Goal: Task Accomplishment & Management: Manage account settings

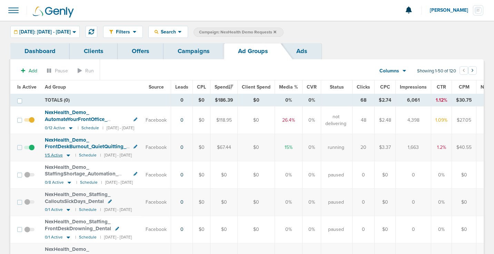
click at [67, 155] on icon at bounding box center [68, 156] width 3 height 2
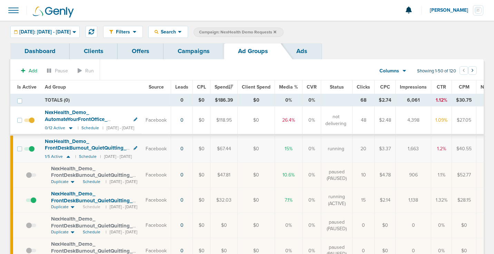
click at [201, 49] on link "Campaigns" at bounding box center [194, 51] width 60 height 16
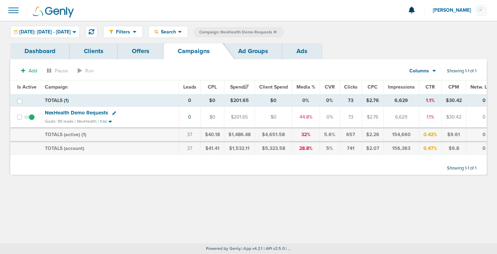
click at [284, 31] on label "Campaign: NexHealth Demo Requests" at bounding box center [239, 32] width 90 height 9
click at [276, 31] on icon at bounding box center [275, 32] width 3 height 4
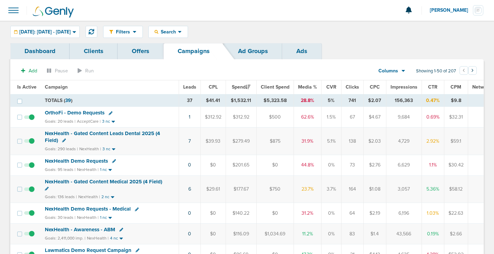
click at [72, 111] on span "OrthoFi - Demo Requests" at bounding box center [75, 113] width 60 height 6
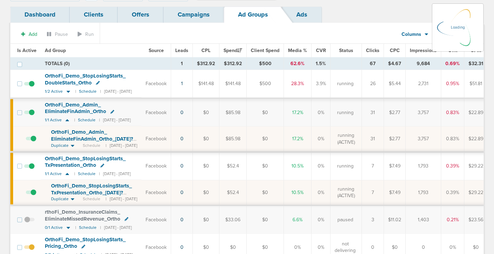
scroll to position [58, 0]
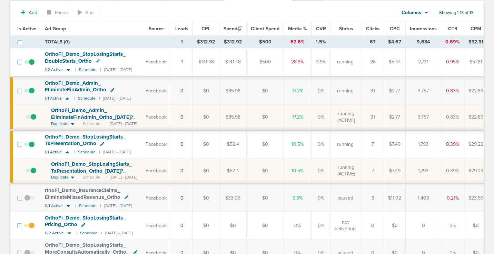
click at [77, 169] on span "OrthoFi_ Demo_ StopLosingStarts_ TxPresentation_ Ortho_ [DATE]?id=174&cmp_ id=9…" at bounding box center [91, 171] width 81 height 20
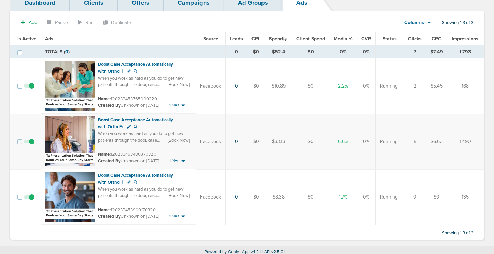
click at [31, 145] on span at bounding box center [29, 145] width 10 height 0
click at [29, 143] on input "checkbox" at bounding box center [29, 143] width 0 height 0
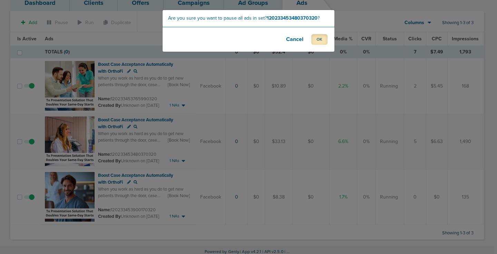
click at [314, 40] on button "OK" at bounding box center [319, 39] width 16 height 11
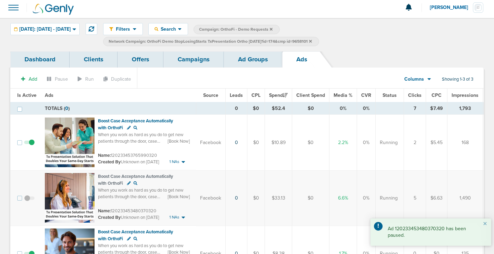
click at [250, 62] on link "Ad Groups" at bounding box center [253, 59] width 58 height 16
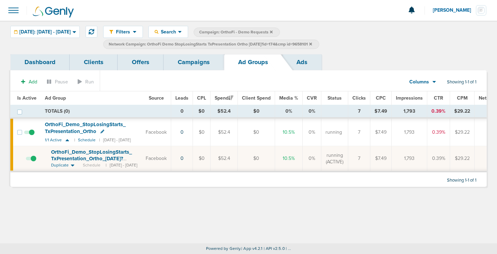
click at [312, 44] on icon at bounding box center [310, 44] width 3 height 4
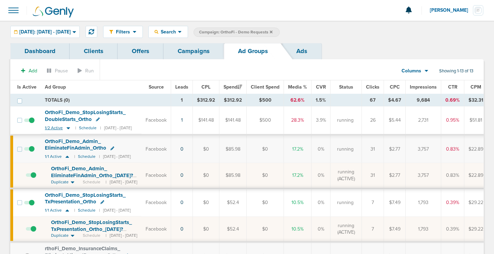
click at [67, 129] on icon at bounding box center [68, 128] width 7 height 6
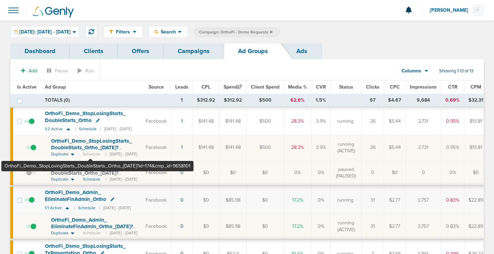
click at [90, 146] on span "OrthoFi_ Demo_ StopLosingStarts_ DoubleStarts_ Ortho_ [DATE]?id=174&cmp_ id=965…" at bounding box center [91, 148] width 81 height 20
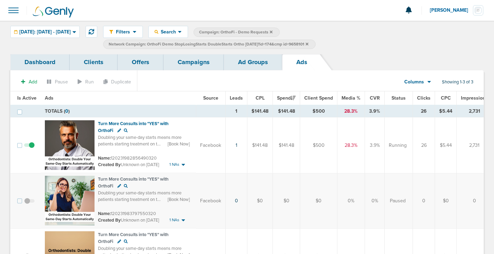
click at [244, 60] on link "Ad Groups" at bounding box center [253, 62] width 58 height 16
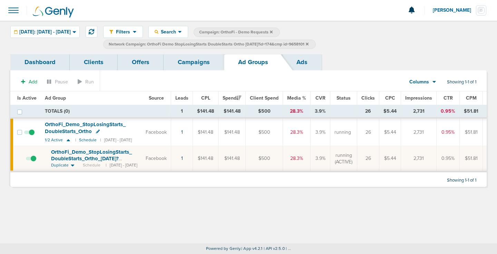
click at [200, 62] on link "Campaigns" at bounding box center [194, 62] width 60 height 16
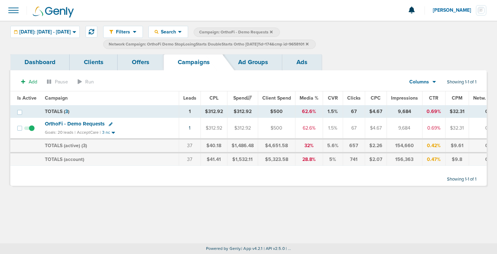
click at [308, 43] on icon at bounding box center [307, 43] width 3 height 3
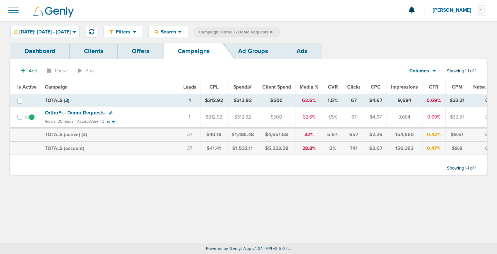
click at [273, 30] on icon at bounding box center [271, 32] width 3 height 4
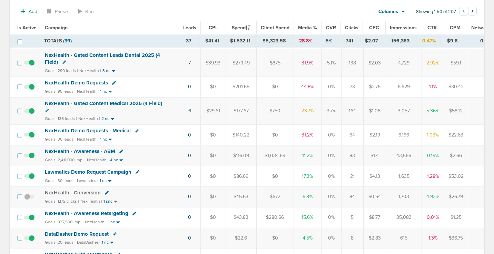
scroll to position [103, 0]
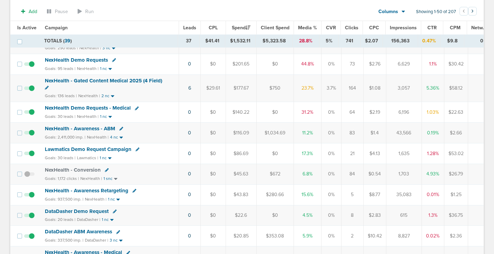
click at [98, 147] on span "Lawmatics Demo Request Campaign" at bounding box center [88, 149] width 87 height 6
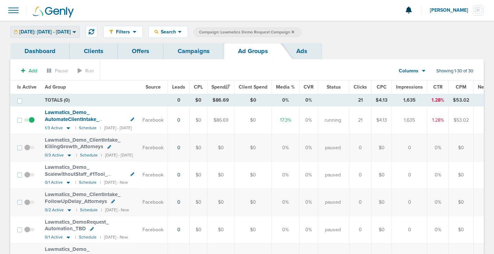
click at [72, 29] on div "[DATE]: [DATE] - [DATE]" at bounding box center [45, 31] width 69 height 11
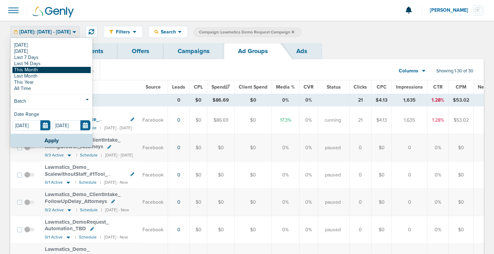
click at [62, 71] on link "This Month" at bounding box center [51, 70] width 78 height 6
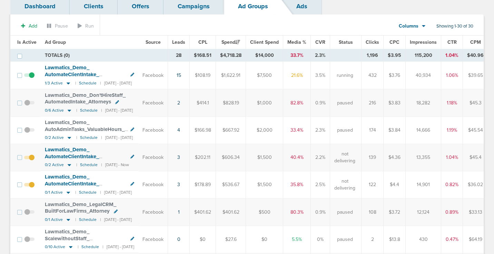
scroll to position [47, 0]
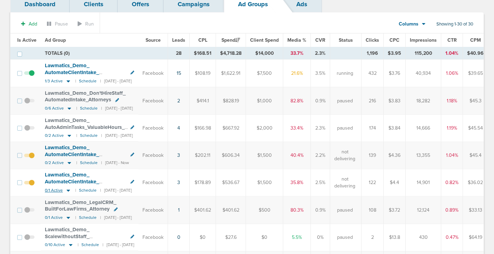
click at [68, 190] on icon at bounding box center [68, 191] width 3 height 2
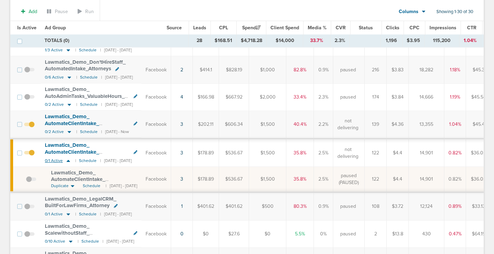
scroll to position [80, 0]
drag, startPoint x: 50, startPoint y: 171, endPoint x: 154, endPoint y: 176, distance: 103.3
click at [141, 176] on td "Lawmatics_ Demo_ AutomateClientIntake_ ClientJourney_ Attorney_ [DATE]?id=189&c…" at bounding box center [91, 179] width 101 height 26
copy span "Lawmatics_ Demo_ AutomateClientIntake_ ClientJourney_ Attorney_ [DATE]?"
click at [68, 132] on icon at bounding box center [69, 132] width 3 height 2
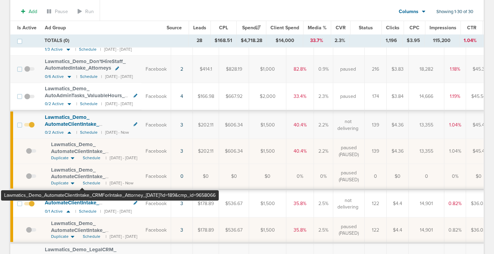
click at [82, 174] on span "Lawmatics_ Demo_ AutomateClientIntake_ CRMForIntake_ Attorney_ [DATE]?id=189&cm…" at bounding box center [90, 180] width 78 height 27
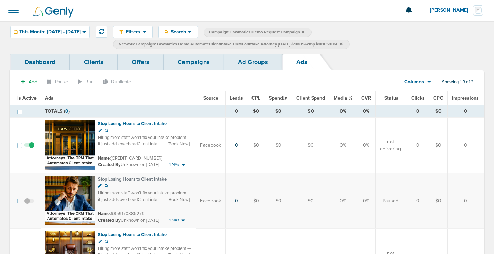
click at [235, 63] on link "Ad Groups" at bounding box center [253, 62] width 58 height 16
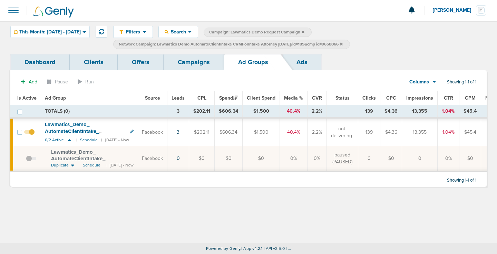
click at [343, 44] on icon at bounding box center [341, 43] width 3 height 3
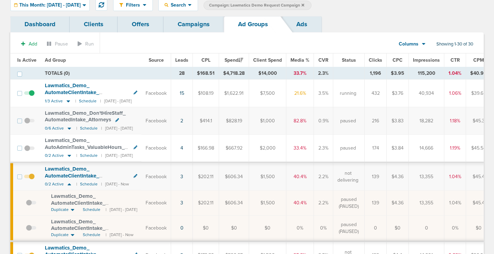
scroll to position [18, 0]
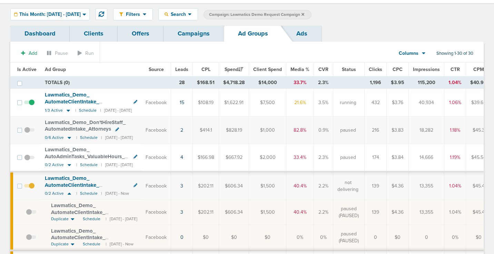
click at [192, 34] on link "Campaigns" at bounding box center [194, 34] width 60 height 16
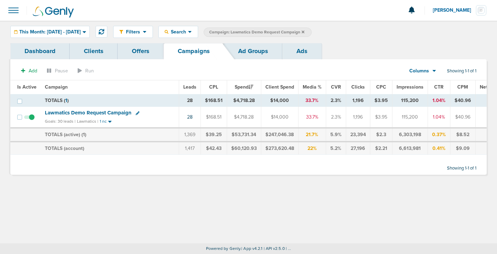
click at [304, 32] on icon at bounding box center [302, 31] width 3 height 3
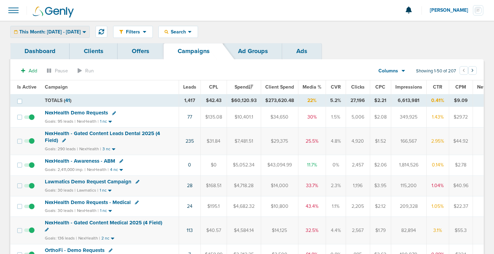
click at [78, 30] on span "This Month: [DATE] - [DATE]" at bounding box center [49, 32] width 61 height 5
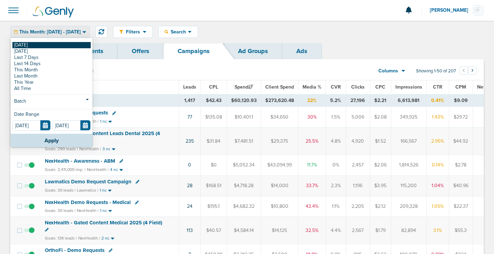
click at [74, 47] on link "[DATE]" at bounding box center [51, 45] width 78 height 6
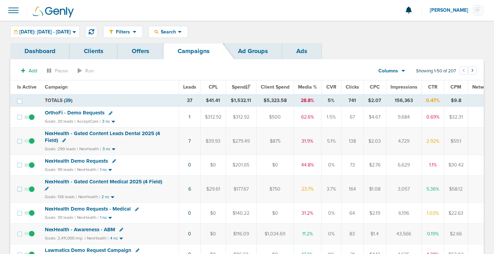
click at [69, 111] on span "OrthoFi - Demo Requests" at bounding box center [75, 113] width 60 height 6
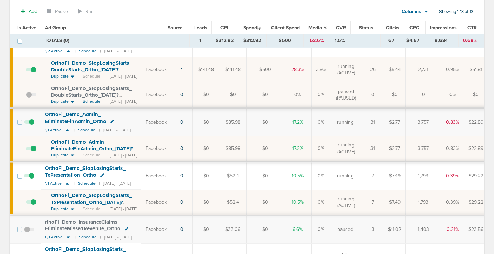
scroll to position [81, 0]
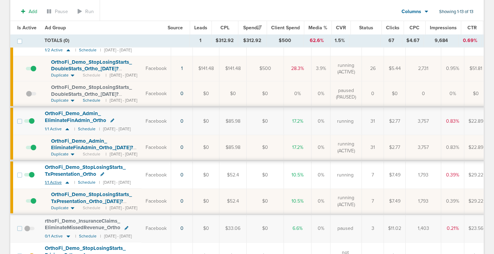
click at [67, 182] on icon at bounding box center [67, 183] width 3 height 2
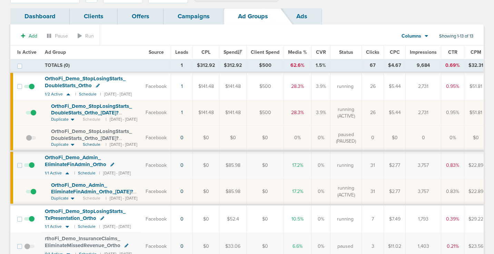
scroll to position [34, 0]
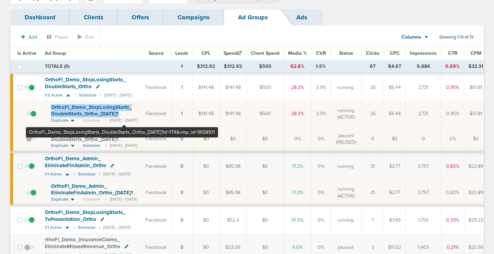
drag, startPoint x: 49, startPoint y: 106, endPoint x: 124, endPoint y: 115, distance: 76.1
click at [124, 115] on td "OrthoFi_ Demo_ StopLosingStarts_ DoubleStarts_ Ortho_ [DATE]?id=174&cmp_ id=965…" at bounding box center [91, 113] width 101 height 25
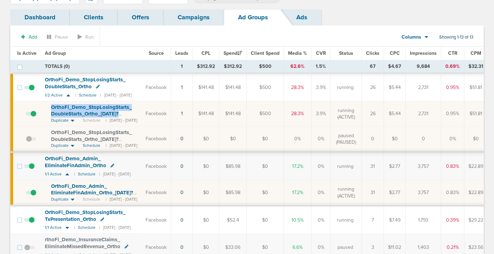
copy span "OrthoFi_ Demo_ StopLosingStarts_ DoubleStarts_ Ortho_ [DATE]?"
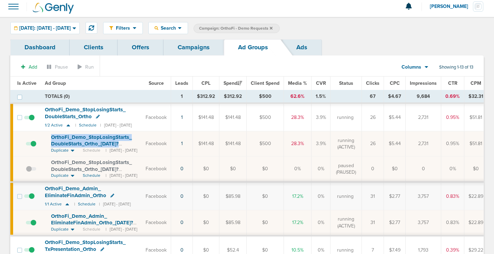
scroll to position [2, 0]
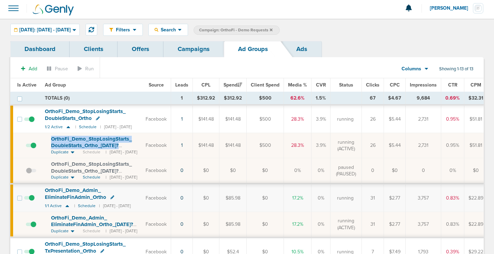
click at [189, 52] on link "Campaigns" at bounding box center [194, 49] width 60 height 16
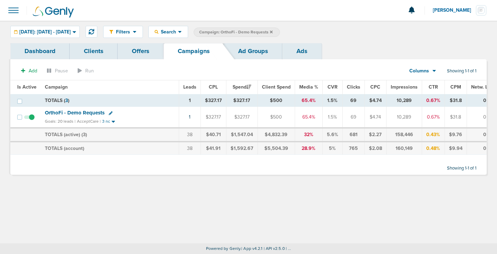
click at [273, 32] on icon at bounding box center [271, 32] width 3 height 4
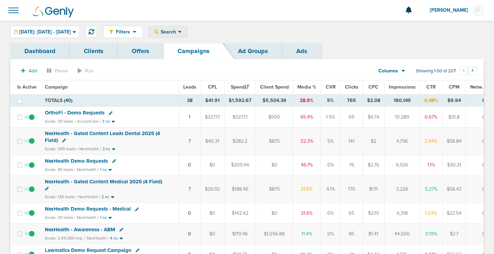
click at [178, 34] on span "Search" at bounding box center [168, 32] width 20 height 6
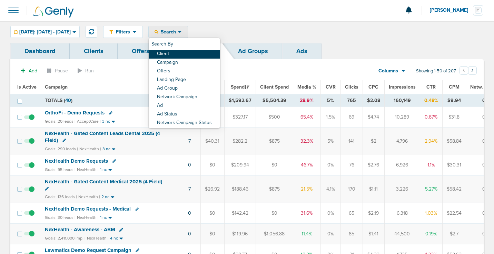
click at [188, 55] on link "Client" at bounding box center [184, 54] width 71 height 9
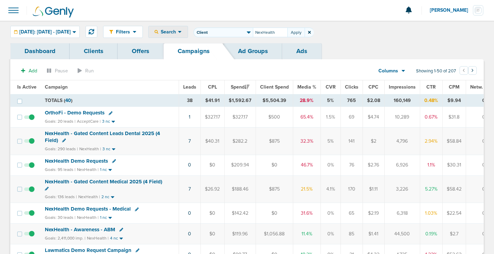
type input "NexHealth"
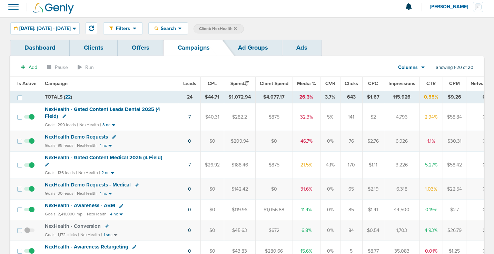
scroll to position [2, 0]
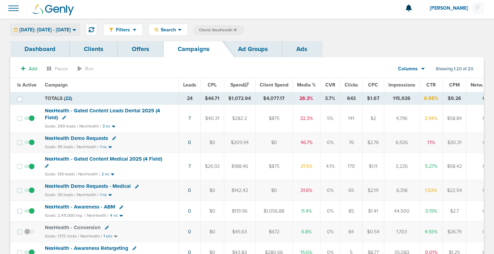
click at [73, 26] on div "[DATE]: [DATE] - [DATE]" at bounding box center [45, 29] width 69 height 11
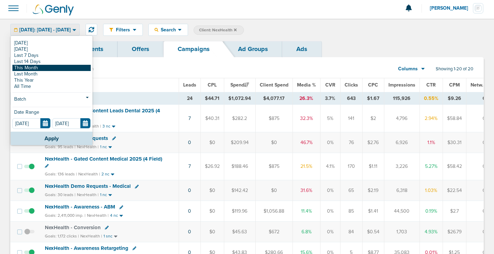
click at [59, 67] on link "This Month" at bounding box center [51, 68] width 78 height 6
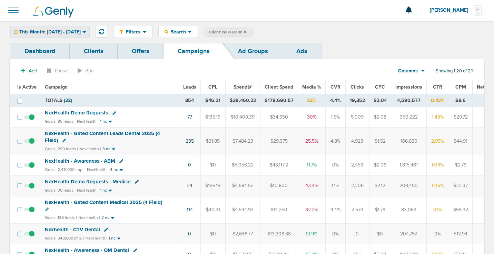
click at [77, 35] on div "This Month: [DATE] - [DATE]" at bounding box center [50, 31] width 79 height 11
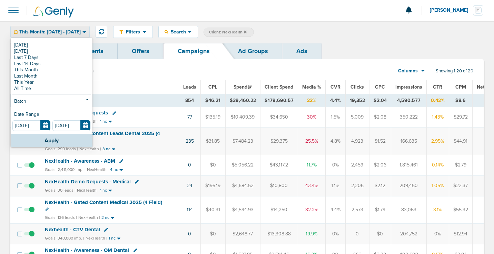
click at [221, 71] on section "Add Pause Run Columns Media Stats Sales Performance Custom Showing 1-20 of 20" at bounding box center [246, 73] width 473 height 16
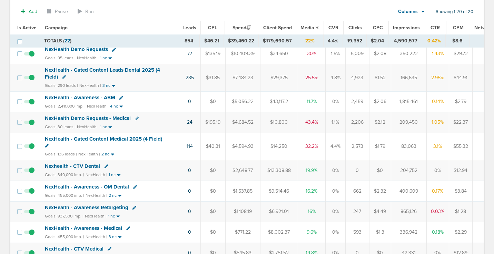
scroll to position [63, 0]
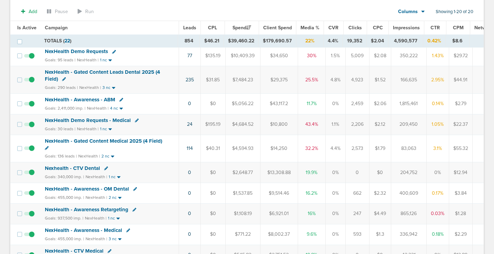
click at [81, 121] on span "NexHealth Demo Requests - Medical" at bounding box center [88, 120] width 86 height 6
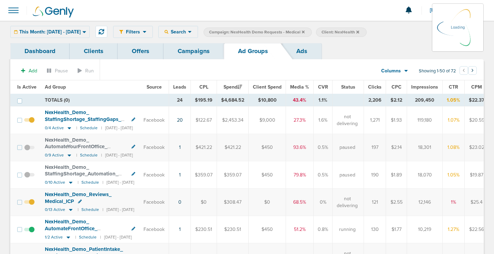
click at [60, 33] on div "This Month: [DATE] - [DATE] [DATE] [DATE] Last 7 Days Last 14 Days This Month L…" at bounding box center [49, 32] width 79 height 12
click at [75, 30] on div "This Month: [DATE] - [DATE] [DATE] [DATE] Last 7 Days Last 14 Days This Month L…" at bounding box center [49, 32] width 79 height 12
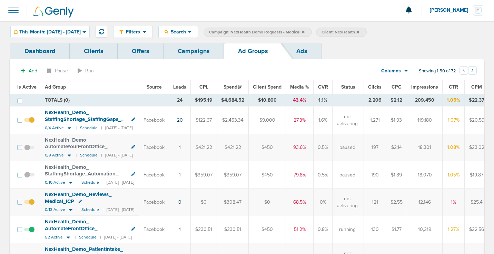
click at [81, 32] on span "This Month: [DATE] - [DATE]" at bounding box center [49, 32] width 61 height 5
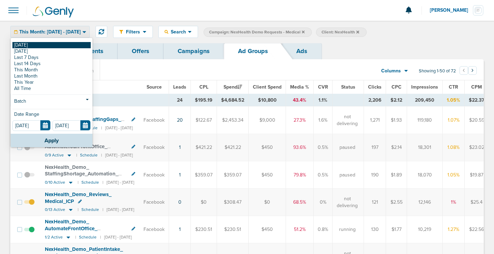
click at [70, 47] on link "[DATE]" at bounding box center [51, 45] width 78 height 6
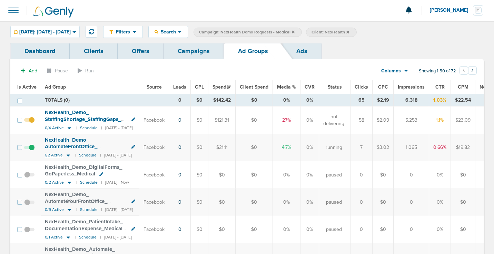
click at [67, 155] on icon at bounding box center [68, 156] width 3 height 2
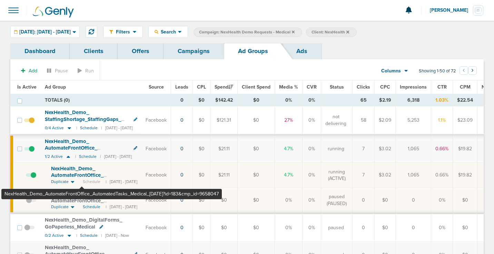
click at [82, 174] on span "NexHealth_ Demo_ AutomateFrontOffice_ AutomatedTasks_ Medical_ [DATE]?id=183&cm…" at bounding box center [91, 179] width 81 height 27
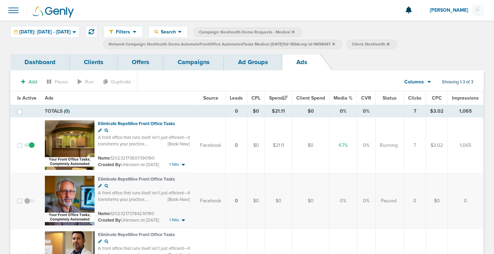
click at [190, 63] on link "Campaigns" at bounding box center [194, 62] width 60 height 16
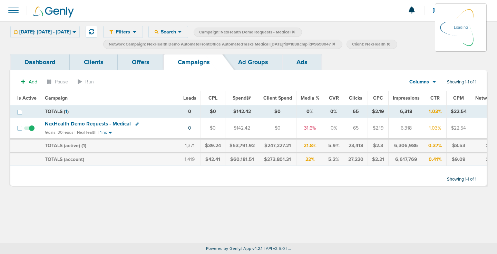
click at [335, 44] on icon at bounding box center [333, 43] width 3 height 3
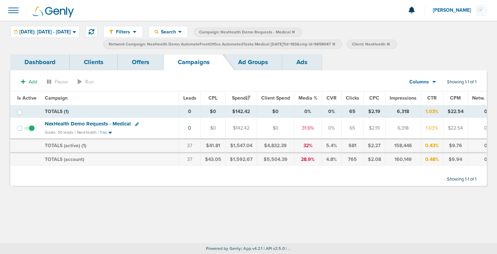
click at [58, 124] on span "NexHealth Demo Requests - Medical" at bounding box center [88, 124] width 86 height 6
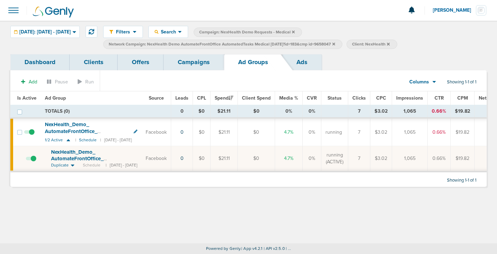
click at [335, 43] on icon at bounding box center [333, 43] width 3 height 3
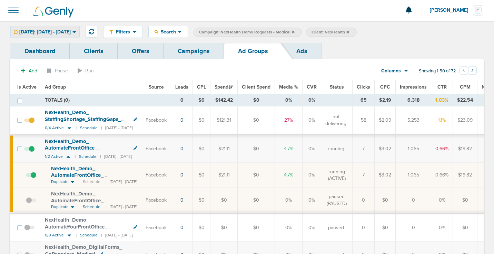
click at [65, 30] on span "[DATE]: [DATE] - [DATE]" at bounding box center [44, 32] width 51 height 5
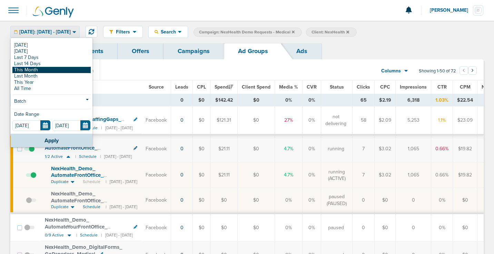
click at [56, 69] on link "This Month" at bounding box center [51, 70] width 78 height 6
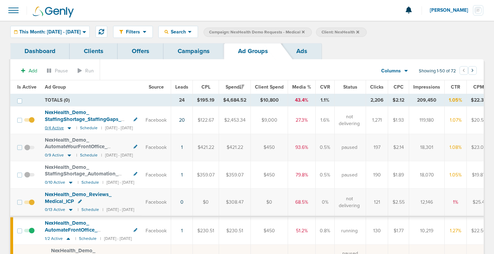
click at [69, 127] on icon at bounding box center [69, 128] width 3 height 2
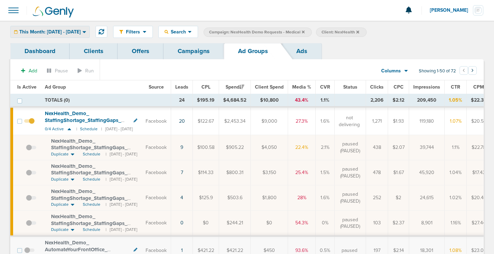
click at [69, 33] on span "This Month: [DATE] - [DATE]" at bounding box center [49, 32] width 61 height 5
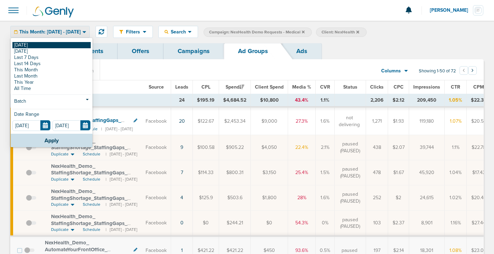
click at [63, 43] on link "[DATE]" at bounding box center [51, 45] width 78 height 6
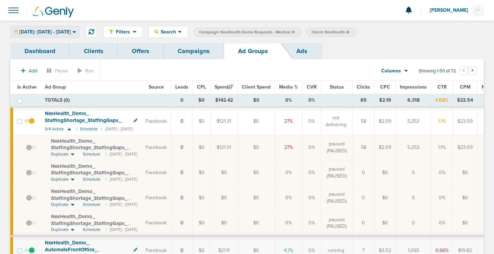
click at [71, 33] on span "[DATE]: [DATE] - [DATE]" at bounding box center [44, 32] width 51 height 5
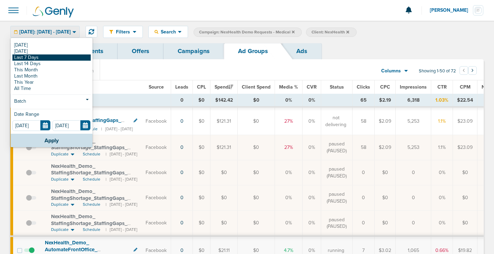
click at [75, 57] on link "Last 7 Days" at bounding box center [51, 58] width 78 height 6
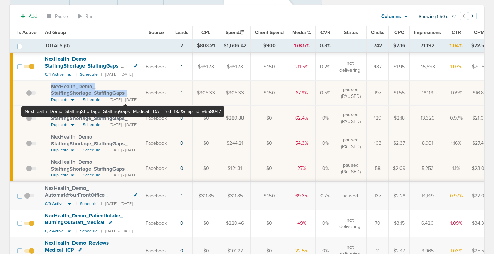
drag, startPoint x: 50, startPoint y: 84, endPoint x: 125, endPoint y: 92, distance: 76.0
click at [125, 92] on td "NexHealth_ Demo_ StaffingShortage_ StaffingGaps_ Medical_ [DATE]?id=183&cmp_ id…" at bounding box center [91, 93] width 101 height 25
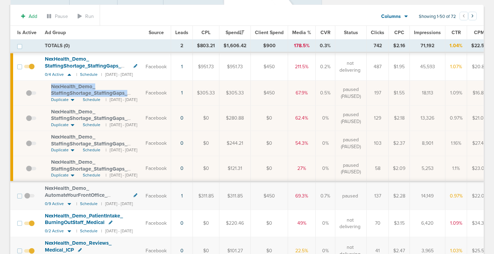
copy span "NexHealth_ Demo_ StaffingShortage_ StaffingGaps_ Medical_ [DATE]"
click at [67, 74] on icon at bounding box center [69, 75] width 7 height 6
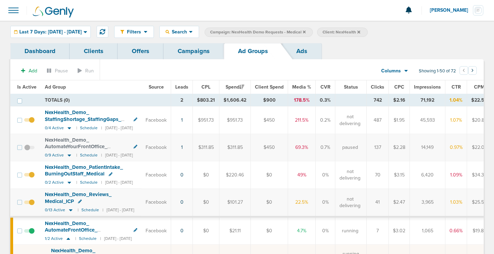
click at [186, 58] on link "Campaigns" at bounding box center [194, 51] width 60 height 16
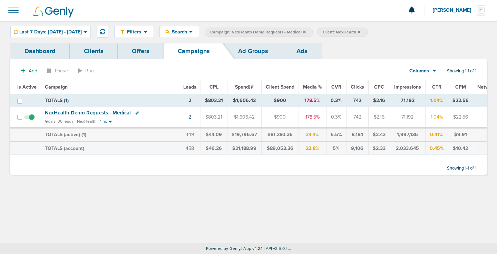
click at [306, 32] on icon at bounding box center [304, 31] width 3 height 3
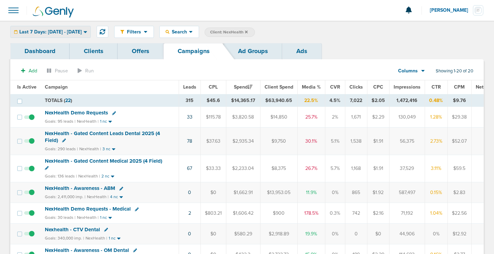
click at [65, 33] on span "Last 7 Days: [DATE] - [DATE]" at bounding box center [50, 32] width 62 height 5
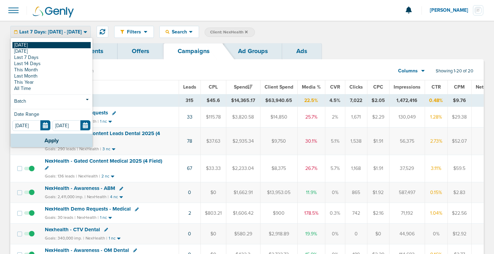
click at [65, 42] on link "[DATE]" at bounding box center [51, 45] width 78 height 6
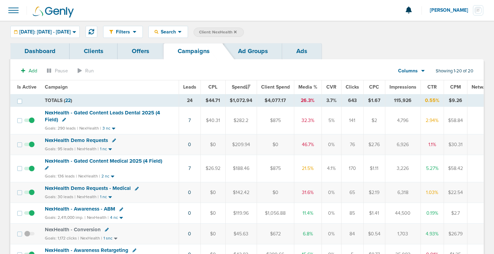
click at [72, 141] on span "NexHealth Demo Requests" at bounding box center [76, 140] width 63 height 6
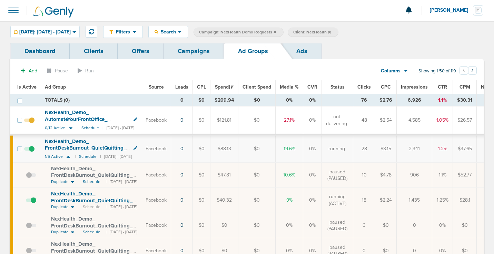
click at [193, 51] on link "Campaigns" at bounding box center [194, 51] width 60 height 16
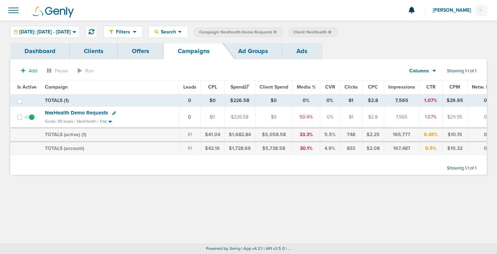
click at [276, 32] on icon at bounding box center [275, 31] width 3 height 3
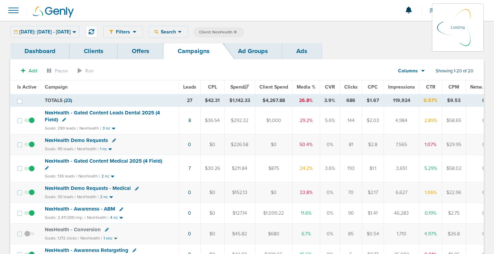
click at [237, 32] on icon at bounding box center [235, 31] width 3 height 3
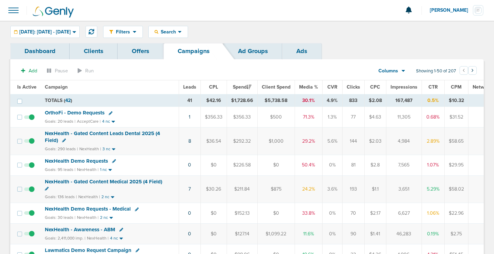
click at [76, 112] on span "OrthoFi - Demo Requests" at bounding box center [75, 113] width 60 height 6
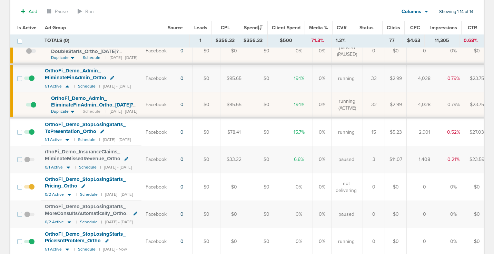
scroll to position [127, 0]
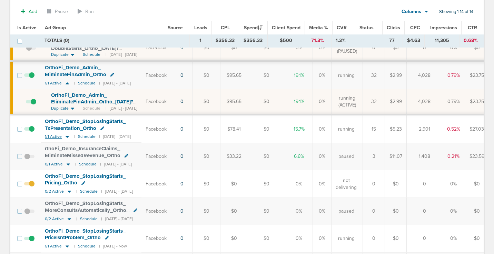
click at [67, 137] on icon at bounding box center [67, 137] width 3 height 2
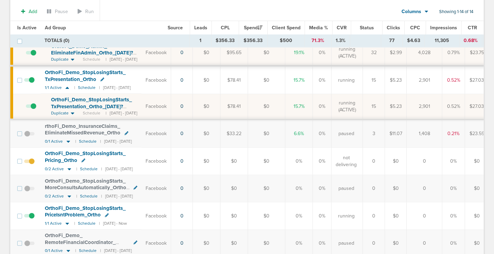
scroll to position [175, 0]
click at [63, 106] on span "OrthoFi_ Demo_ StopLosingStarts_ TxPresentation_ Ortho_ [DATE]?id=174&cmp_ id=9…" at bounding box center [91, 107] width 81 height 20
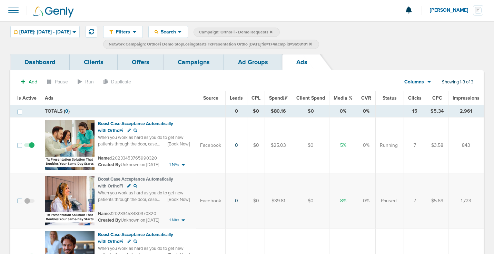
click at [247, 65] on link "Ad Groups" at bounding box center [253, 62] width 58 height 16
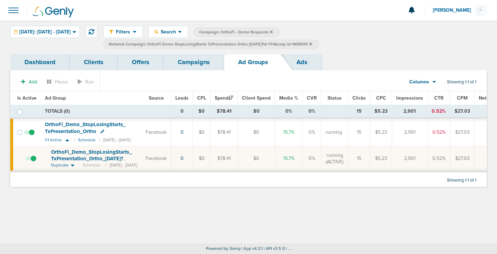
click at [31, 136] on span at bounding box center [29, 136] width 10 height 0
click at [29, 134] on input "checkbox" at bounding box center [29, 134] width 0 height 0
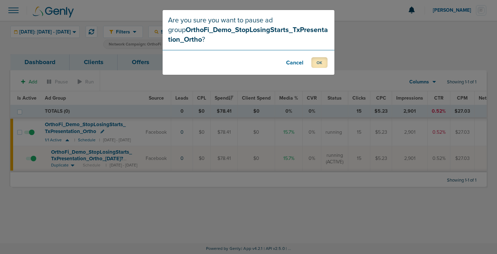
click at [320, 61] on button "OK" at bounding box center [319, 62] width 16 height 11
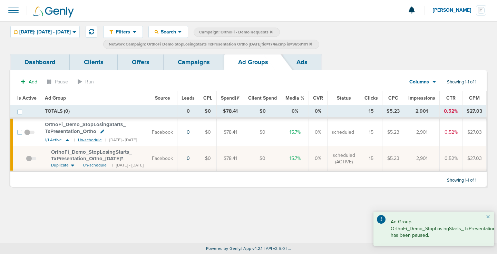
click at [91, 138] on small "Un-schedule" at bounding box center [90, 140] width 24 height 5
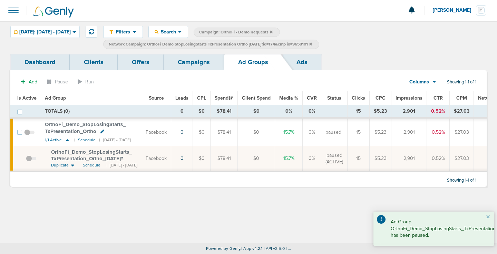
click at [202, 65] on link "Campaigns" at bounding box center [194, 62] width 60 height 16
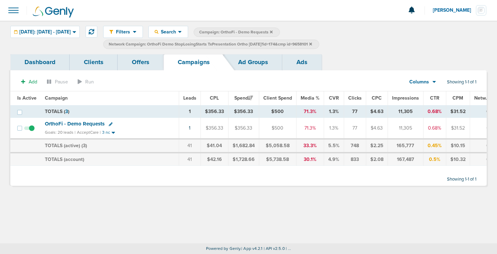
click at [312, 44] on icon at bounding box center [310, 43] width 3 height 3
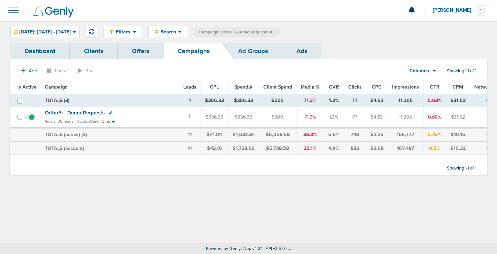
click at [273, 32] on icon at bounding box center [271, 31] width 3 height 3
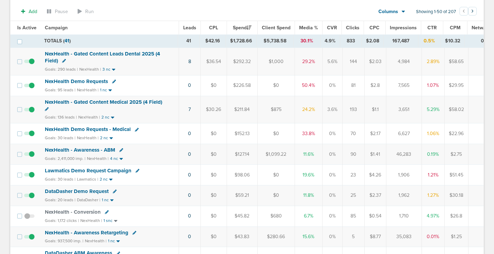
scroll to position [84, 0]
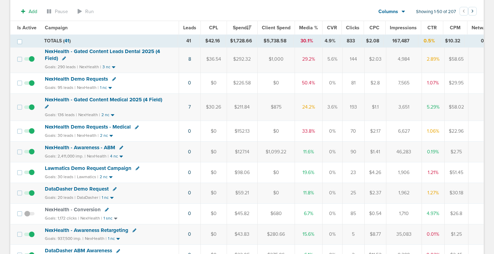
click at [89, 189] on span "DataDasher Demo Request" at bounding box center [77, 189] width 64 height 6
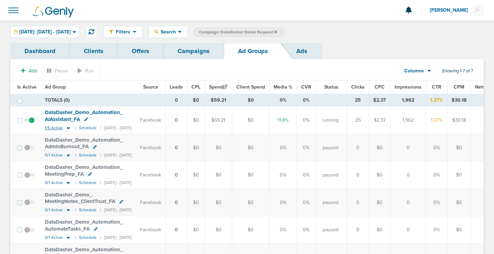
click at [68, 128] on icon at bounding box center [68, 128] width 7 height 6
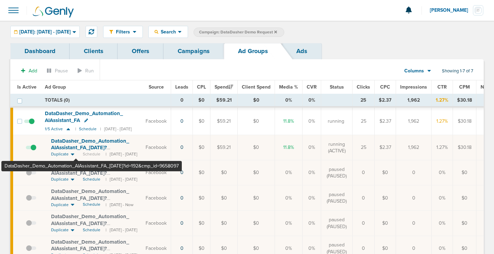
click at [76, 148] on span "DataDasher_ Demo_ Automation_ AIAssistant_ FA_ [DATE]?id=192&cmp_ id=9658097" at bounding box center [90, 148] width 78 height 20
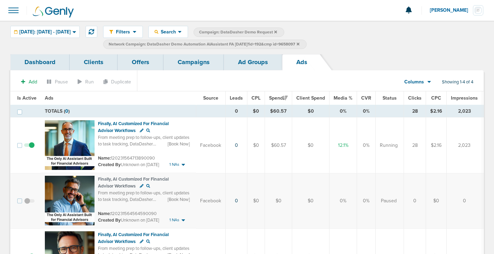
click at [248, 67] on link "Ad Groups" at bounding box center [253, 62] width 58 height 16
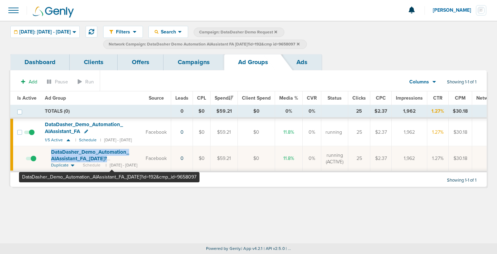
drag, startPoint x: 48, startPoint y: 151, endPoint x: 112, endPoint y: 160, distance: 64.8
click at [112, 160] on td "DataDasher_ Demo_ Automation_ AIAssistant_ FA_ [DATE]?id=192&cmp_ id=9658097 Du…" at bounding box center [91, 159] width 101 height 26
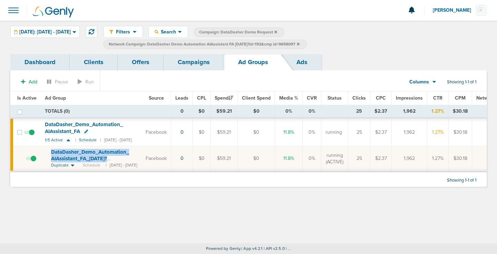
copy span "DataDasher_ Demo_ Automation_ AIAssistant_ FA_ [DATE]?"
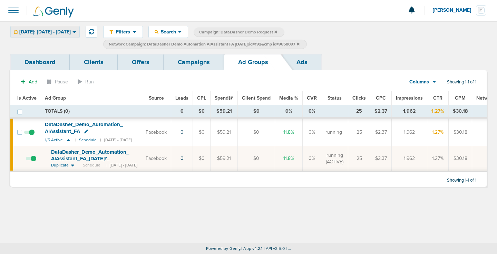
click at [66, 30] on span "[DATE]: [DATE] - [DATE]" at bounding box center [44, 32] width 51 height 5
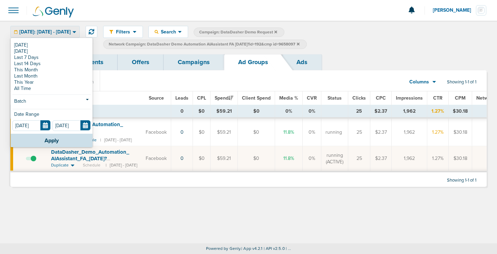
click at [385, 41] on div "Filters Active Only Settings Status Active Inactive Objectives MQL SQL Traffic …" at bounding box center [294, 37] width 383 height 23
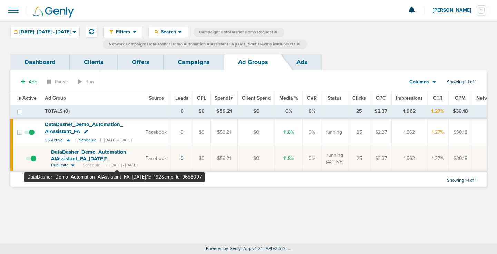
click at [117, 156] on span "DataDasher_ Demo_ Automation_ AIAssistant_ FA_ [DATE]?id=192&cmp_ id=9658097" at bounding box center [90, 159] width 78 height 20
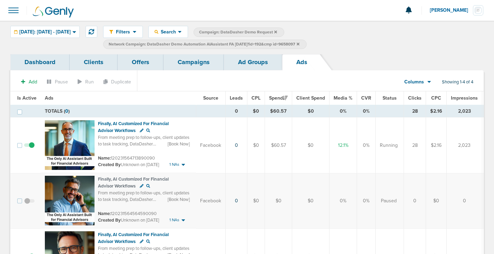
click at [250, 59] on link "Ad Groups" at bounding box center [253, 62] width 58 height 16
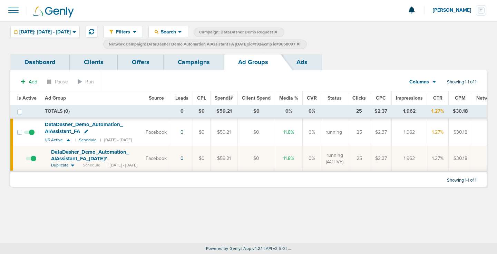
click at [307, 43] on label "Network Campaign: DataDasher Demo Automation AIAssistant FA [DATE]?id=192&cmp i…" at bounding box center [205, 44] width 204 height 9
click at [299, 43] on icon at bounding box center [298, 43] width 3 height 3
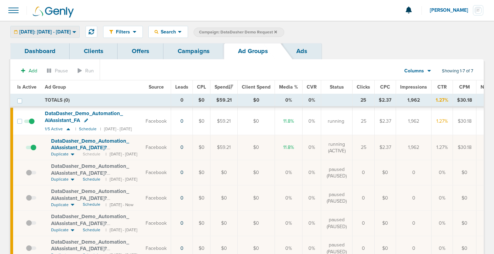
click at [58, 31] on span "[DATE]: [DATE] - [DATE]" at bounding box center [44, 32] width 51 height 5
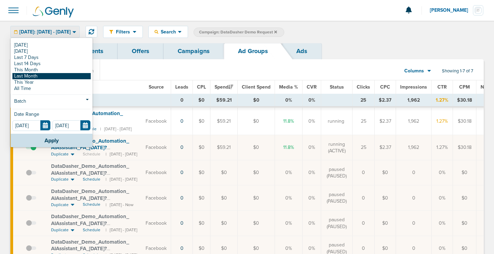
click at [44, 76] on link "Last Month" at bounding box center [51, 76] width 78 height 6
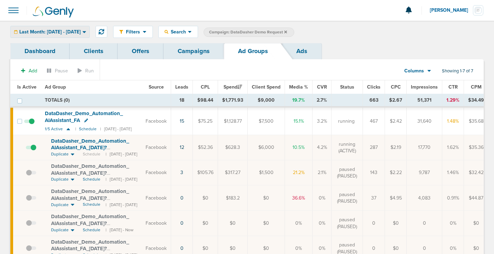
click at [72, 33] on span "Last Month: [DATE] - [DATE]" at bounding box center [49, 32] width 61 height 5
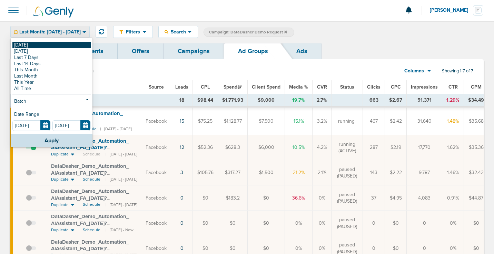
click at [68, 48] on link "[DATE]" at bounding box center [51, 45] width 78 height 6
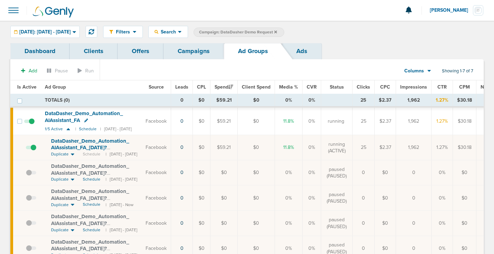
click at [174, 50] on link "Campaigns" at bounding box center [194, 51] width 60 height 16
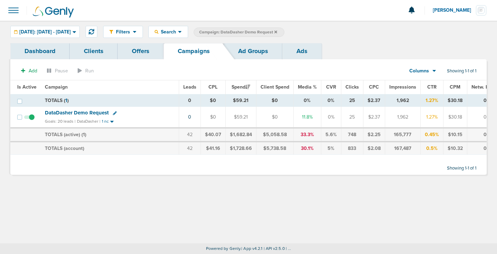
click at [284, 31] on label "Campaign: DataDasher Demo Request" at bounding box center [239, 32] width 91 height 9
click at [277, 32] on icon at bounding box center [275, 31] width 3 height 3
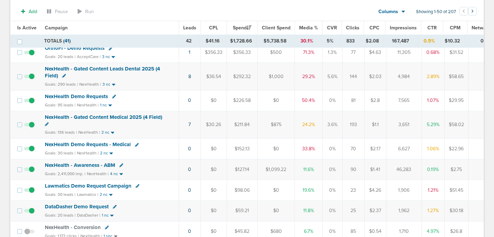
scroll to position [66, 0]
click at [78, 97] on span "NexHealth Demo Requests" at bounding box center [76, 96] width 63 height 6
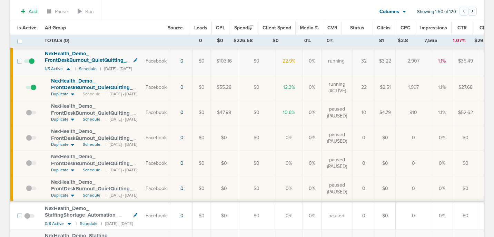
scroll to position [68, 0]
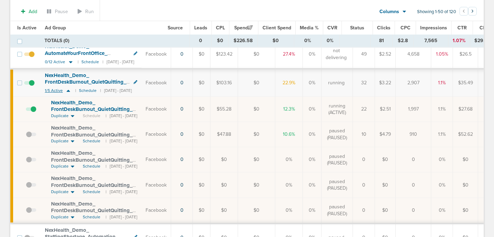
click at [68, 90] on icon at bounding box center [68, 91] width 3 height 2
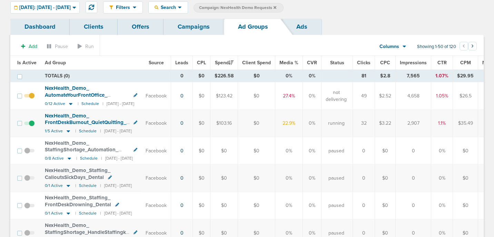
scroll to position [23, 0]
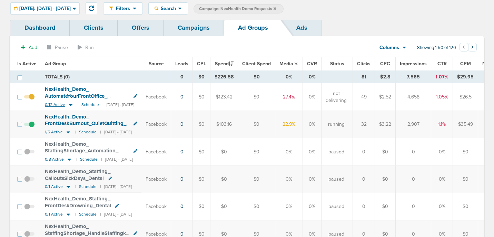
click at [69, 104] on icon at bounding box center [70, 105] width 3 height 2
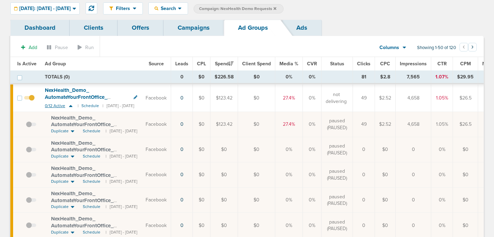
click at [71, 106] on icon at bounding box center [70, 106] width 3 height 2
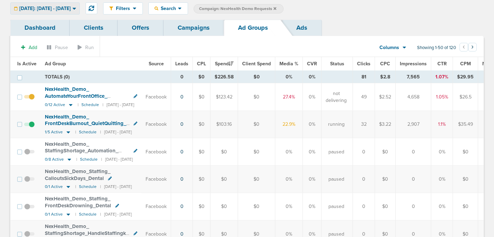
click at [71, 7] on span "[DATE]: [DATE] - [DATE]" at bounding box center [44, 8] width 51 height 5
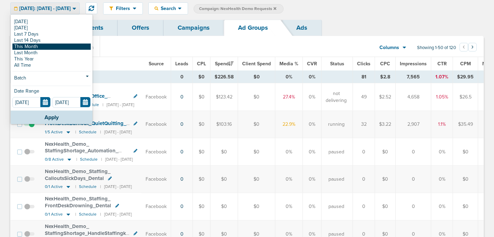
click at [49, 46] on link "This Month" at bounding box center [51, 46] width 78 height 6
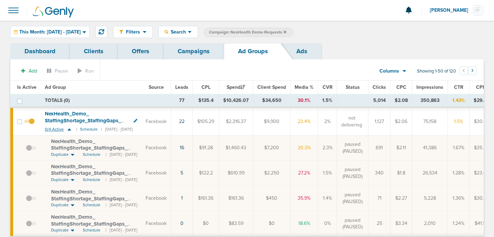
click at [68, 129] on icon at bounding box center [69, 129] width 3 height 2
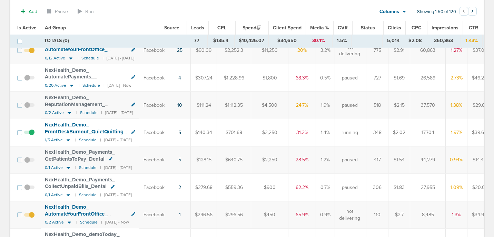
scroll to position [95, 0]
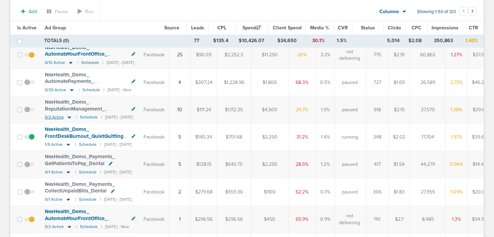
click at [69, 117] on icon at bounding box center [69, 118] width 3 height 2
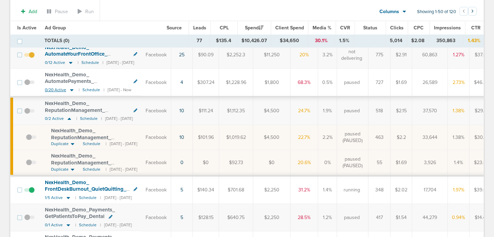
click at [71, 91] on icon at bounding box center [71, 90] width 3 height 2
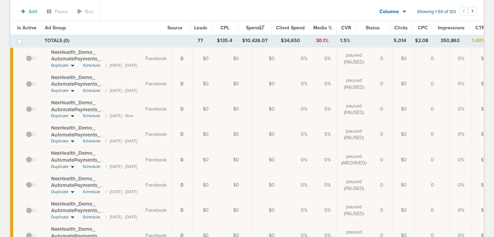
scroll to position [374, 0]
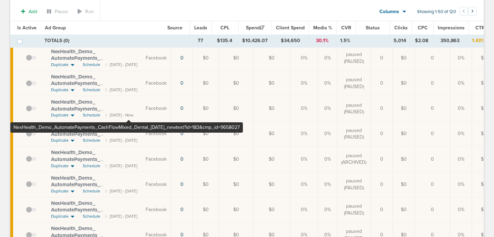
drag, startPoint x: 49, startPoint y: 100, endPoint x: 129, endPoint y: 108, distance: 80.1
click at [129, 108] on td "NexHealth_ Demo_ AutomatePayments_ CashFlowMixed_ Dental_ [DATE]_ newtext?id=18…" at bounding box center [91, 108] width 101 height 25
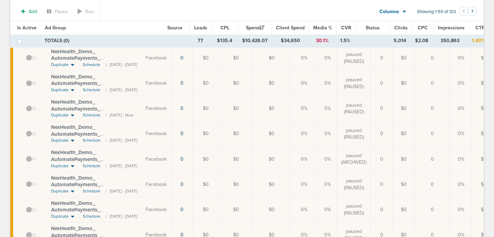
copy span "NexHealth_ Demo_ AutomatePayments_ CashFlowMixed_ Dental_ [DATE]"
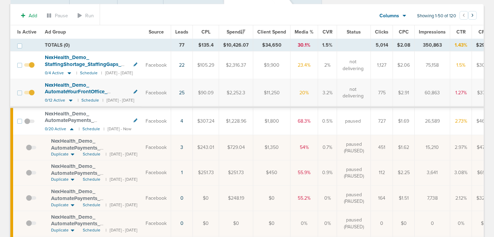
scroll to position [0, 0]
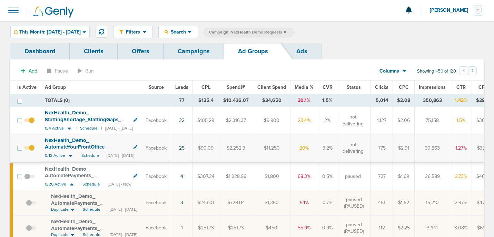
click at [187, 52] on link "Campaigns" at bounding box center [194, 51] width 60 height 16
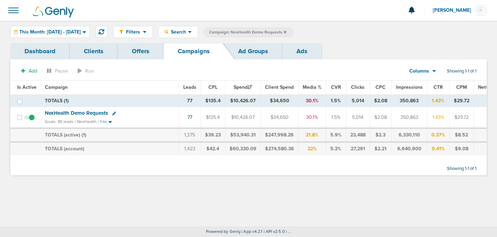
click at [286, 31] on icon at bounding box center [285, 31] width 3 height 3
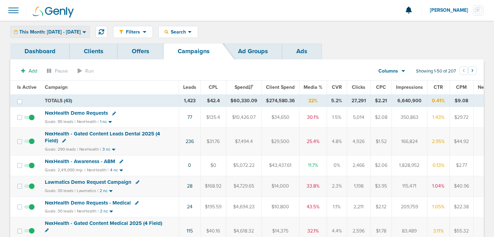
click at [77, 30] on span "This Month: [DATE] - [DATE]" at bounding box center [49, 32] width 61 height 5
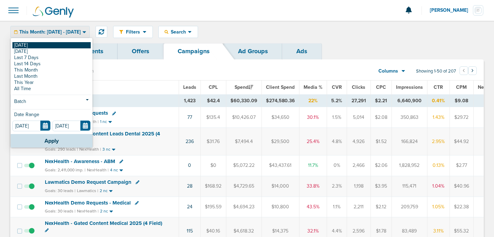
click at [73, 44] on link "[DATE]" at bounding box center [51, 45] width 78 height 6
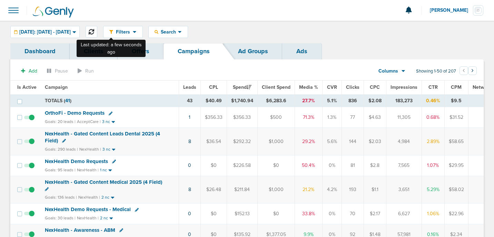
click at [94, 31] on icon at bounding box center [92, 32] width 6 height 6
click at [94, 30] on icon at bounding box center [92, 32] width 6 height 6
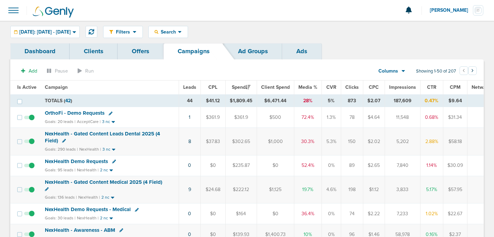
click at [80, 162] on span "NexHealth Demo Requests" at bounding box center [76, 161] width 63 height 6
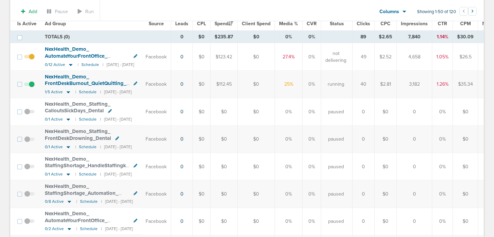
scroll to position [78, 0]
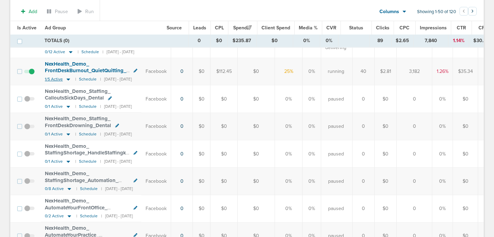
click at [68, 81] on icon at bounding box center [68, 79] width 7 height 6
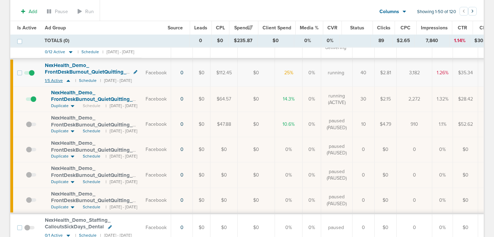
click at [68, 81] on icon at bounding box center [68, 81] width 3 height 2
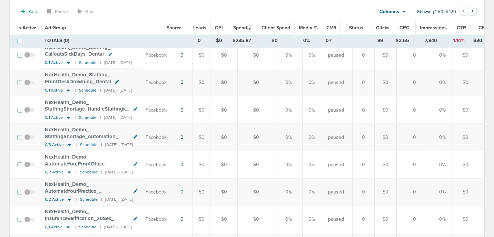
scroll to position [0, 0]
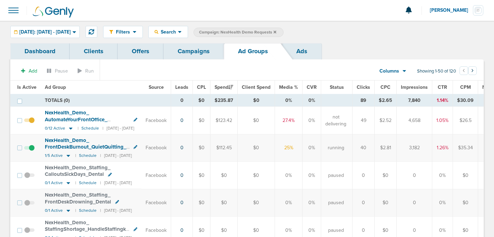
click at [194, 52] on link "Campaigns" at bounding box center [194, 51] width 60 height 16
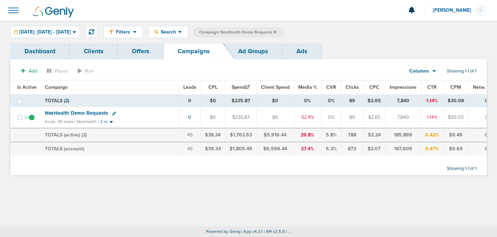
click at [276, 32] on icon at bounding box center [275, 32] width 3 height 4
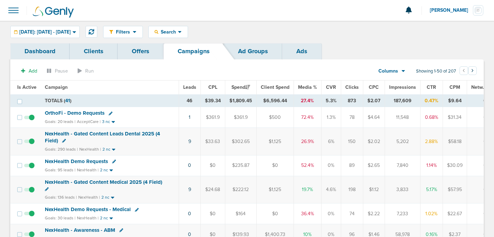
click at [91, 114] on span "OrthoFi - Demo Requests" at bounding box center [75, 113] width 60 height 6
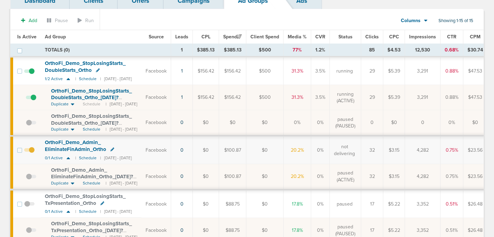
scroll to position [52, 0]
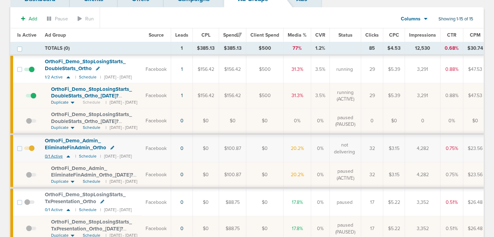
click at [67, 155] on icon at bounding box center [68, 156] width 7 height 6
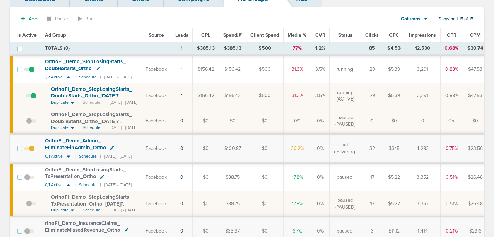
click at [31, 152] on span at bounding box center [29, 152] width 10 height 0
click at [29, 150] on input "checkbox" at bounding box center [29, 150] width 0 height 0
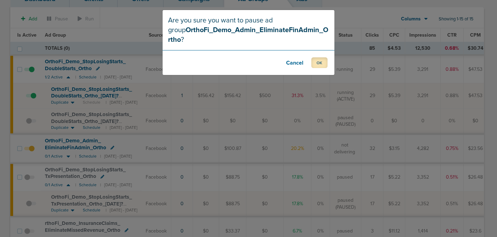
click at [319, 57] on button "OK" at bounding box center [319, 62] width 16 height 11
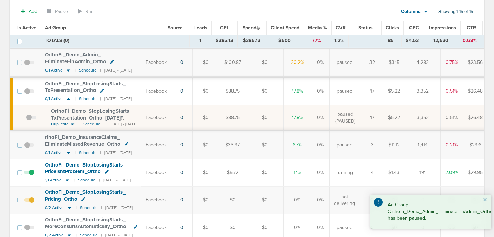
scroll to position [183, 0]
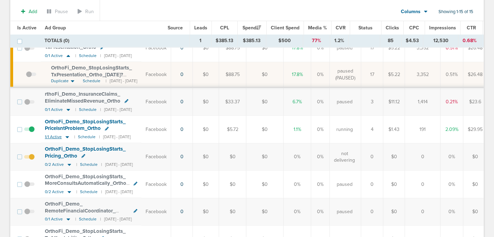
click at [68, 137] on icon at bounding box center [67, 137] width 7 height 6
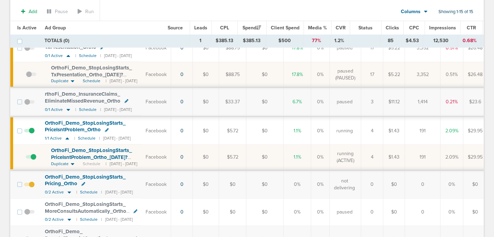
click at [78, 155] on span "OrthoFi_ Demo_ StopLosingStarts_ PriceIsntProblem_ Ortho_ [DATE]?id=174&cmp_ id…" at bounding box center [91, 157] width 81 height 20
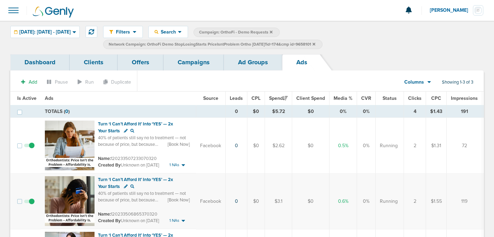
click at [259, 62] on link "Ad Groups" at bounding box center [253, 62] width 58 height 16
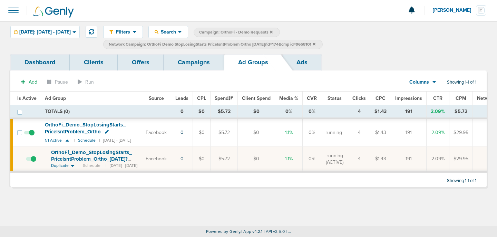
click at [315, 44] on icon at bounding box center [314, 44] width 3 height 4
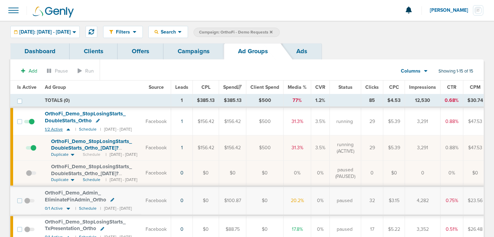
click at [68, 129] on icon at bounding box center [68, 129] width 3 height 2
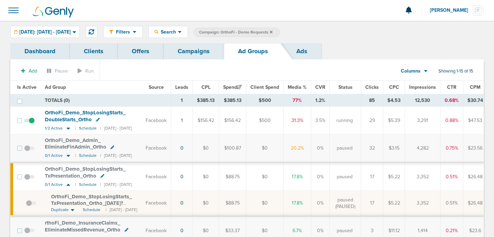
click at [189, 53] on link "Campaigns" at bounding box center [194, 51] width 60 height 16
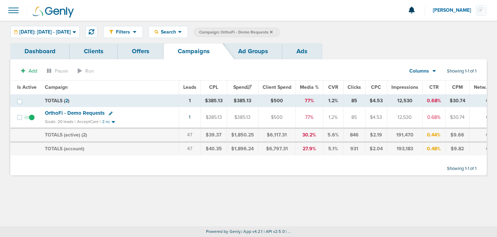
click at [273, 31] on icon at bounding box center [271, 32] width 3 height 4
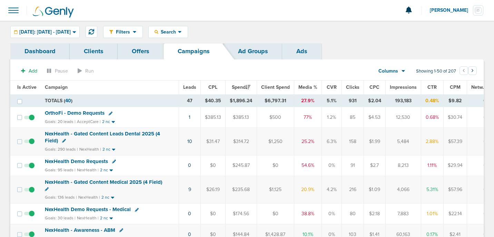
click at [139, 54] on link "Offers" at bounding box center [141, 51] width 46 height 16
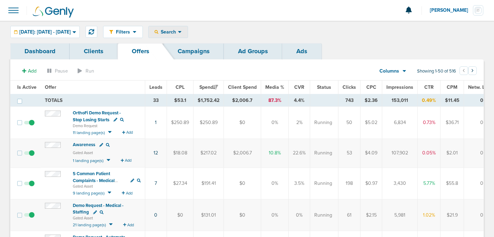
click at [178, 32] on span "Search" at bounding box center [168, 32] width 20 height 6
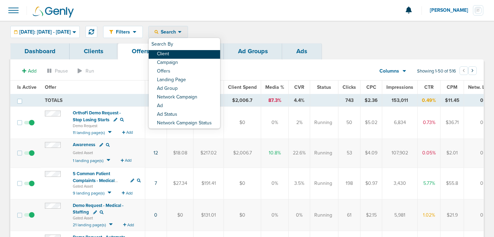
click at [190, 54] on link "Client" at bounding box center [184, 54] width 71 height 9
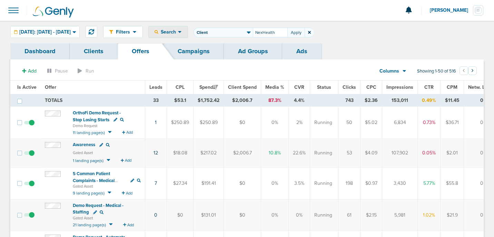
type input "NexHealth"
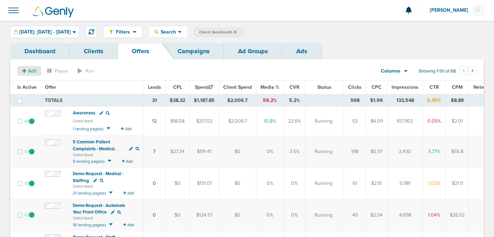
click at [31, 72] on span "Add" at bounding box center [32, 71] width 9 height 6
click at [31, 86] on span "Offer" at bounding box center [26, 84] width 11 height 6
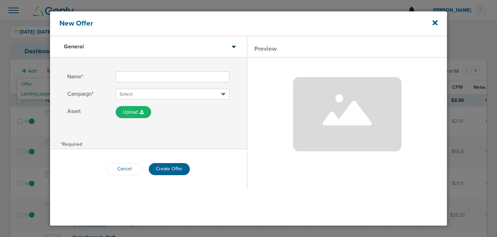
click at [161, 75] on input "Name*" at bounding box center [173, 76] width 114 height 11
drag, startPoint x: 179, startPoint y: 77, endPoint x: 155, endPoint y: 78, distance: 24.2
click at [155, 78] on input "Demo Request - Predictable Revenue" at bounding box center [173, 76] width 114 height 11
click at [150, 77] on input "Demo Request - Predictable Revenue" at bounding box center [173, 76] width 114 height 11
click at [154, 77] on input "Demo Request - Predictable Revenue" at bounding box center [173, 76] width 114 height 11
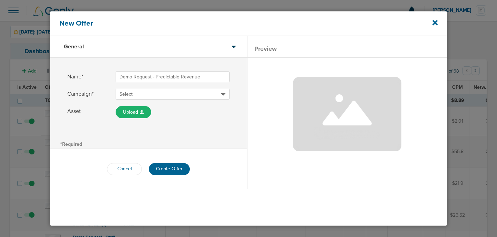
drag, startPoint x: 119, startPoint y: 29, endPoint x: 173, endPoint y: 28, distance: 54.2
click at [173, 28] on div "New Offer" at bounding box center [248, 23] width 397 height 25
click at [152, 78] on input "Demo Request - Predictable Revenue" at bounding box center [173, 76] width 114 height 11
type input "Demo Request Dental - Predictable Revenue"
click at [161, 92] on span "Select" at bounding box center [169, 94] width 101 height 7
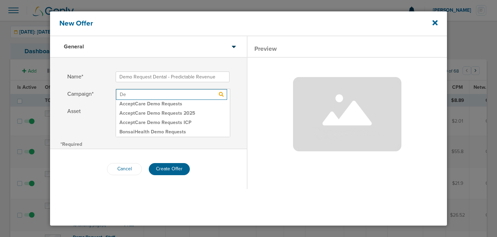
type input "D"
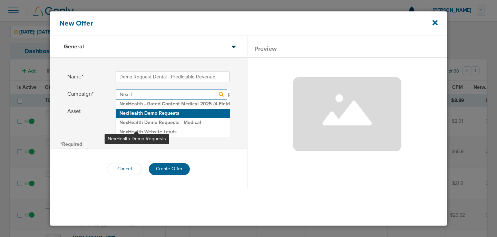
scroll to position [149, 0]
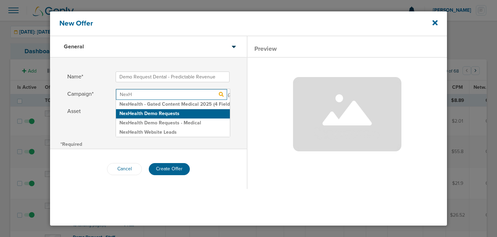
type input "NexH"
click at [138, 114] on h2 "NexHealth Demo Requests" at bounding box center [173, 113] width 114 height 9
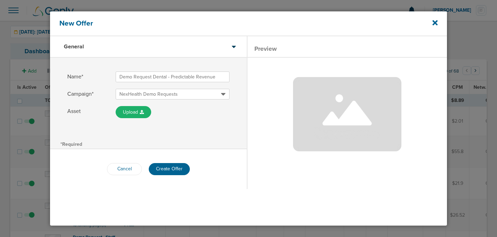
drag, startPoint x: 167, startPoint y: 75, endPoint x: 152, endPoint y: 75, distance: 14.1
click at [152, 75] on input "Demo Request Dental - Predictable Revenue" at bounding box center [173, 76] width 114 height 11
click at [434, 23] on icon at bounding box center [434, 22] width 5 height 5
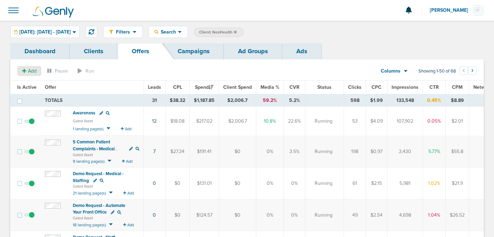
click at [30, 69] on span "Add" at bounding box center [32, 71] width 9 height 6
click at [35, 84] on button "Offer" at bounding box center [26, 84] width 19 height 10
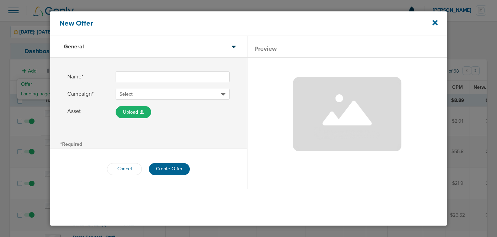
click at [125, 75] on input "Name*" at bounding box center [173, 76] width 114 height 11
paste input "Predictable"
type input "Demo Request - Dental - Predictable Revenue"
click at [136, 93] on span "Select" at bounding box center [169, 94] width 101 height 7
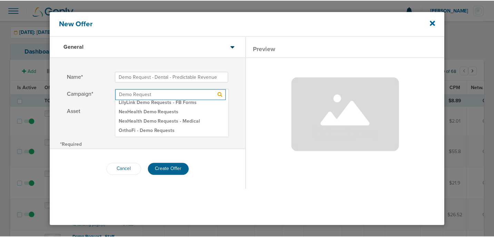
scroll to position [111, 0]
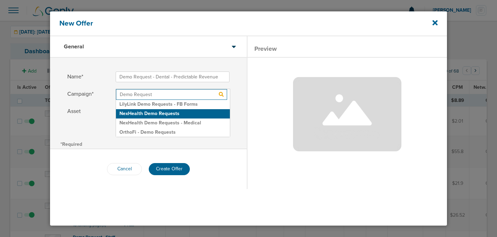
type input "Demo Request"
click at [148, 115] on h2 "NexHealth Demo Requests" at bounding box center [173, 113] width 114 height 9
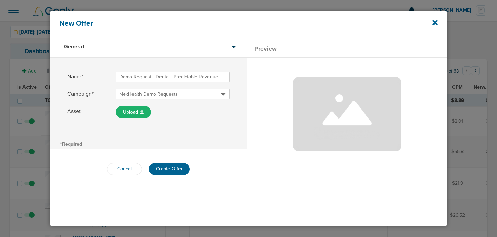
click at [185, 129] on div "Name* Demo Request - Dental - Predictable Revenue Campaign* NexHealth Demo Requ…" at bounding box center [148, 98] width 197 height 81
click at [167, 171] on button "Create Offer" at bounding box center [169, 169] width 41 height 12
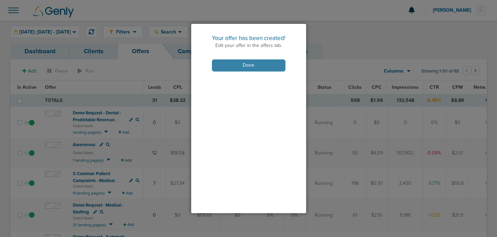
click at [227, 65] on button "Done" at bounding box center [248, 65] width 73 height 12
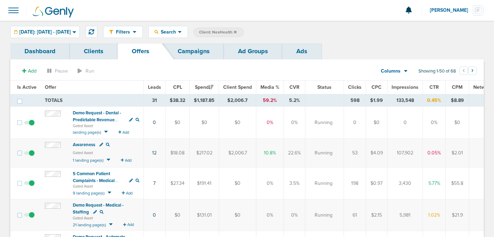
click at [101, 111] on span "Demo Request - Dental - Predictable Revenue" at bounding box center [97, 116] width 48 height 12
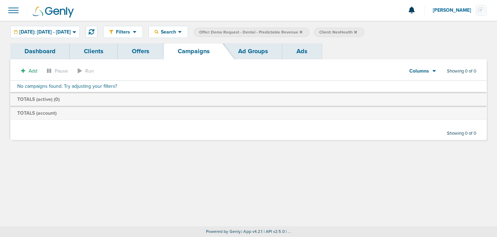
click at [302, 33] on icon at bounding box center [300, 32] width 3 height 4
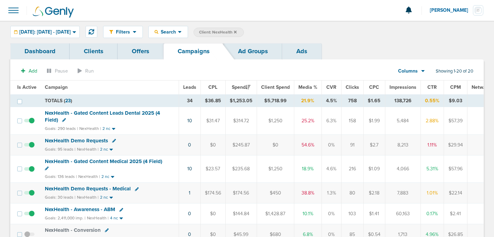
click at [244, 33] on label "Client: NexHealth" at bounding box center [219, 32] width 50 height 9
click at [237, 32] on icon at bounding box center [235, 31] width 3 height 3
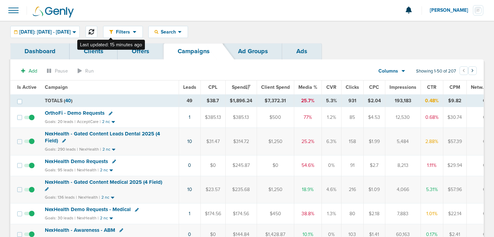
click at [97, 28] on button at bounding box center [92, 32] width 12 height 12
click at [189, 141] on link "10" at bounding box center [189, 141] width 5 height 6
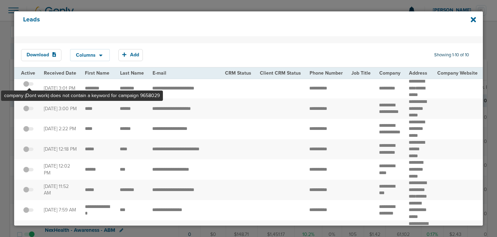
click at [30, 87] on span at bounding box center [28, 87] width 10 height 0
click at [28, 85] on input "checkbox" at bounding box center [28, 85] width 0 height 0
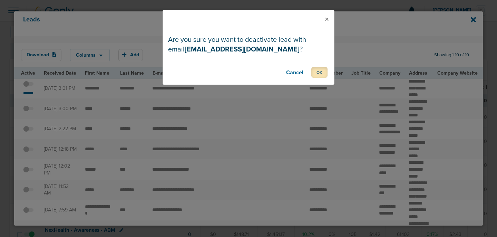
click at [318, 71] on button "OK" at bounding box center [319, 72] width 16 height 11
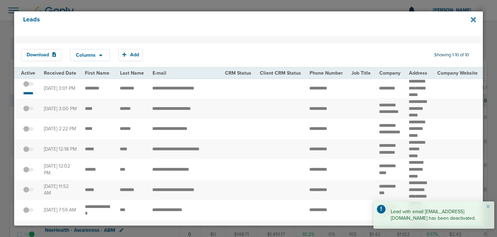
click at [475, 18] on icon at bounding box center [473, 19] width 5 height 5
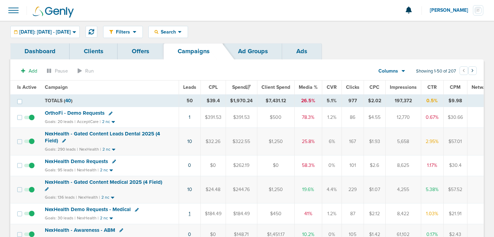
click at [189, 213] on link "1" at bounding box center [190, 213] width 2 height 6
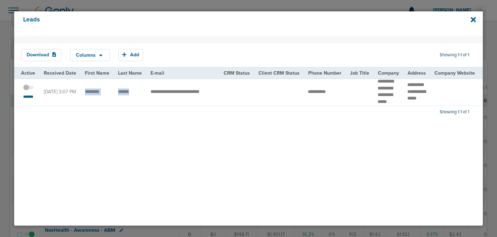
drag, startPoint x: 81, startPoint y: 93, endPoint x: 142, endPoint y: 93, distance: 61.4
drag, startPoint x: 402, startPoint y: 85, endPoint x: 422, endPoint y: 97, distance: 23.3
click at [422, 98] on td "**********" at bounding box center [416, 91] width 27 height 27
copy td "**********"
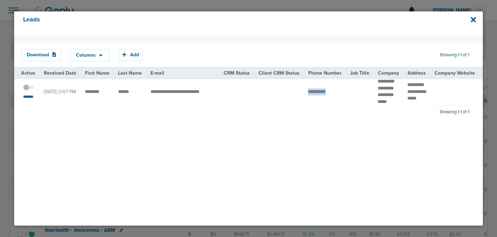
drag, startPoint x: 303, startPoint y: 95, endPoint x: 346, endPoint y: 103, distance: 44.6
copy tr
click at [475, 20] on icon at bounding box center [473, 20] width 5 height 8
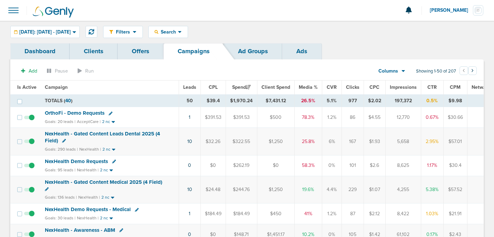
click at [65, 161] on span "NexHealth Demo Requests" at bounding box center [76, 161] width 63 height 6
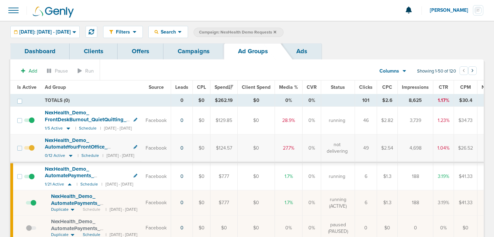
click at [197, 51] on link "Campaigns" at bounding box center [194, 51] width 60 height 16
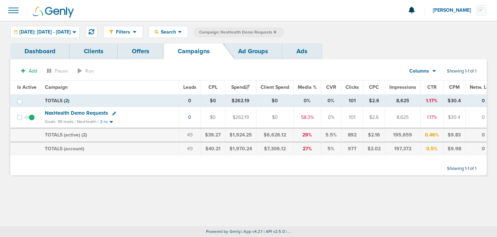
click at [276, 32] on icon at bounding box center [275, 31] width 3 height 3
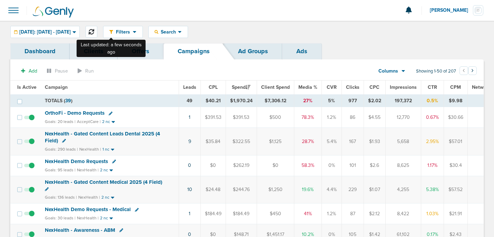
click at [97, 34] on button at bounding box center [92, 32] width 12 height 12
